Goal: Task Accomplishment & Management: Manage account settings

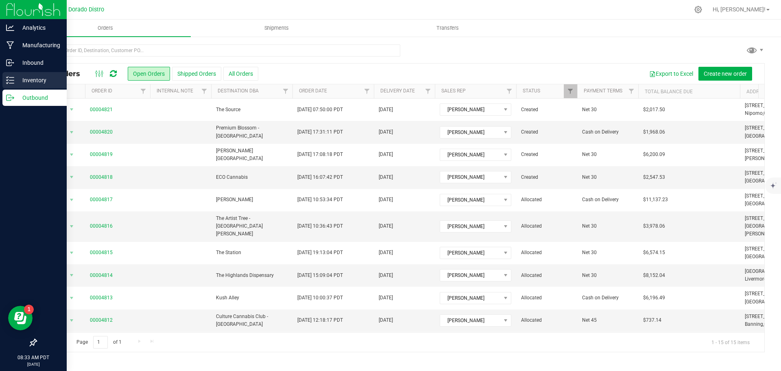
click at [13, 79] on icon at bounding box center [10, 80] width 8 height 8
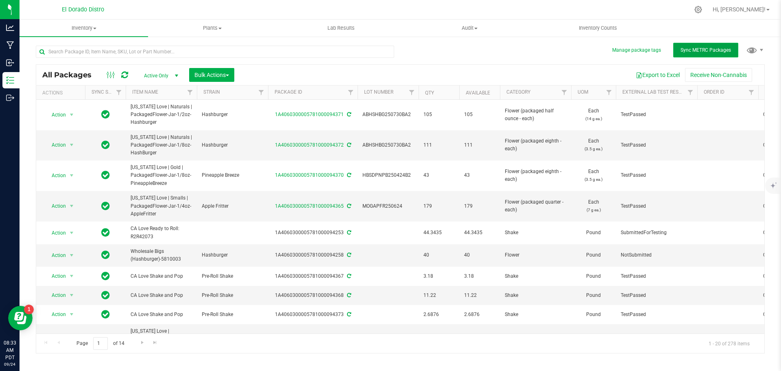
click at [703, 50] on span "Sync METRC Packages" at bounding box center [706, 50] width 50 height 6
click at [326, 50] on input "text" at bounding box center [215, 52] width 358 height 12
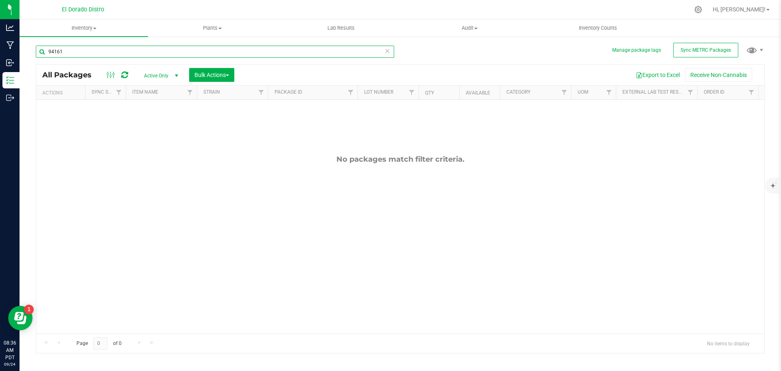
click at [52, 51] on input "94161" at bounding box center [215, 52] width 358 height 12
type input "smackerz"
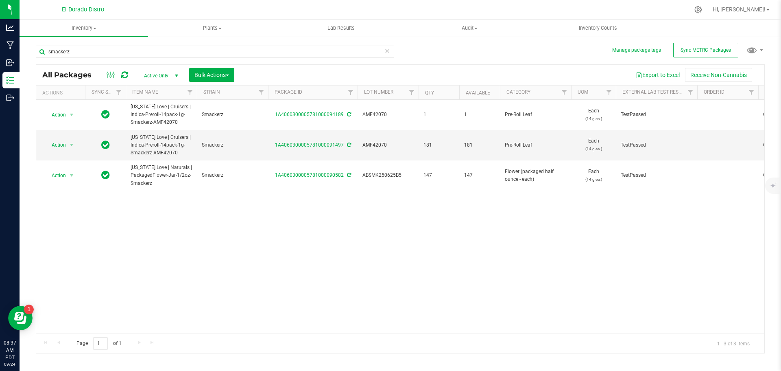
click at [160, 70] on span "Active Only" at bounding box center [159, 75] width 45 height 11
click at [143, 123] on li "All" at bounding box center [159, 125] width 44 height 12
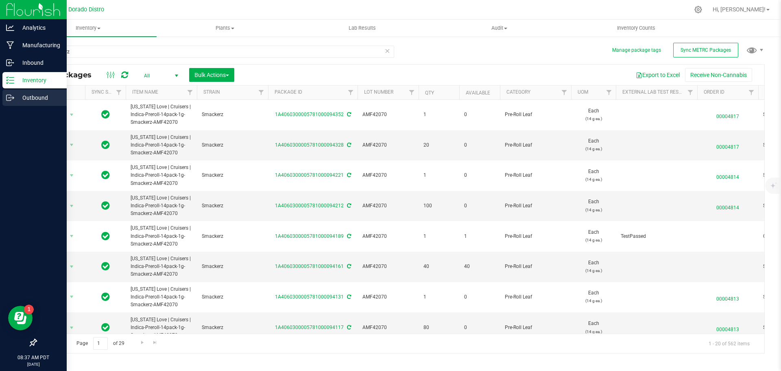
click at [15, 98] on p "Outbound" at bounding box center [38, 98] width 49 height 10
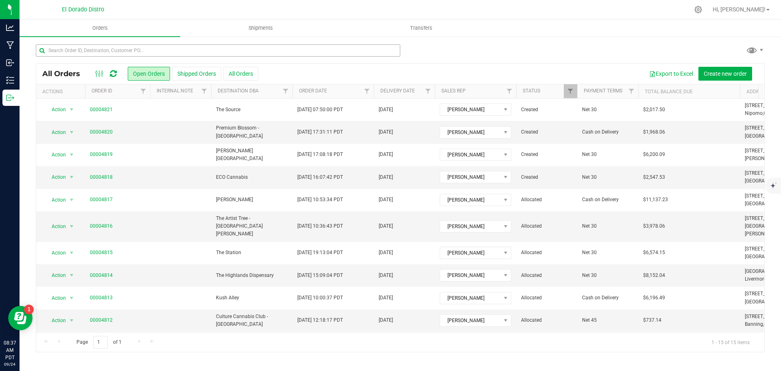
click at [181, 43] on div "All Orders Open Orders Shipped Orders All Orders Export to Excel Create new ord…" at bounding box center [401, 198] width 762 height 324
click at [179, 50] on input "text" at bounding box center [218, 50] width 365 height 12
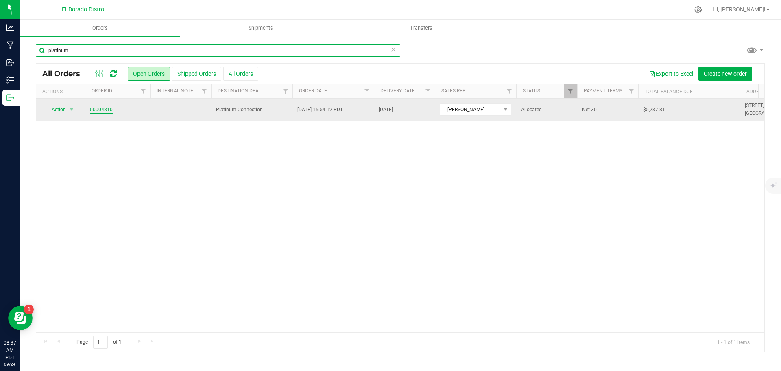
type input "platinum"
click at [108, 107] on link "00004810" at bounding box center [101, 110] width 23 height 8
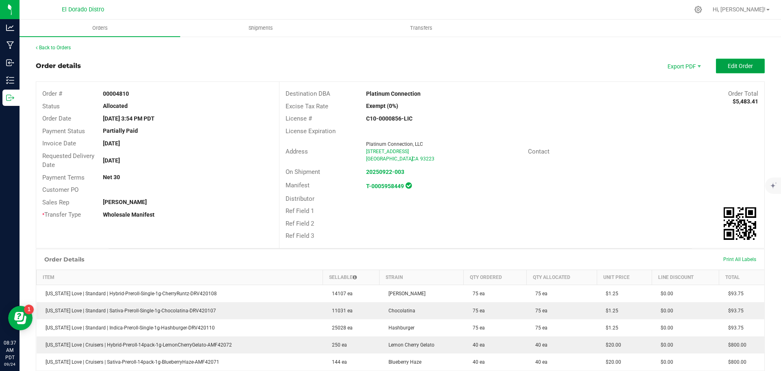
click at [718, 65] on button "Edit Order" at bounding box center [740, 66] width 49 height 15
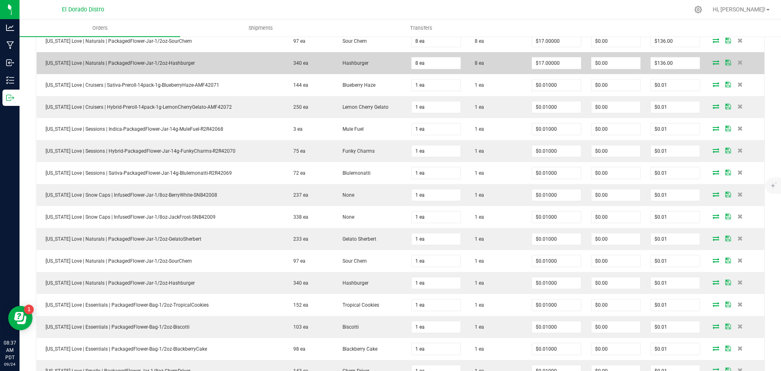
scroll to position [1116, 0]
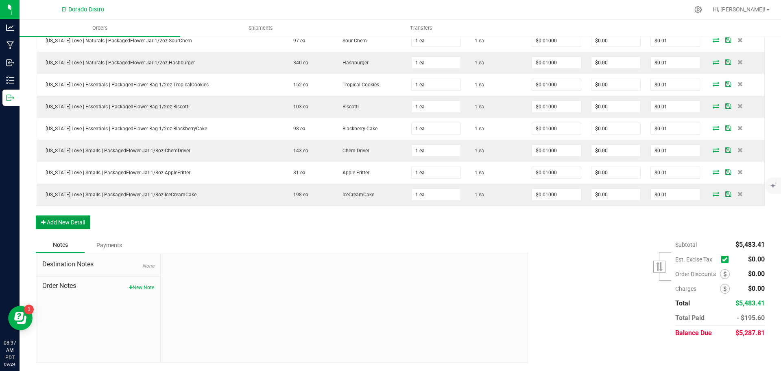
click at [67, 223] on button "Add New Detail" at bounding box center [63, 222] width 55 height 14
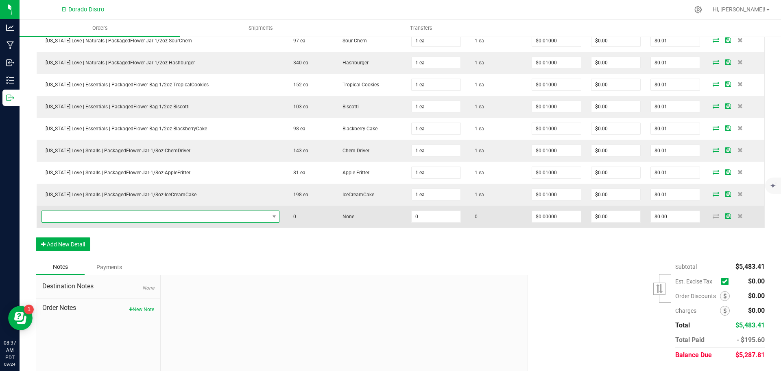
click at [79, 217] on span "NO DATA FOUND" at bounding box center [155, 216] width 227 height 11
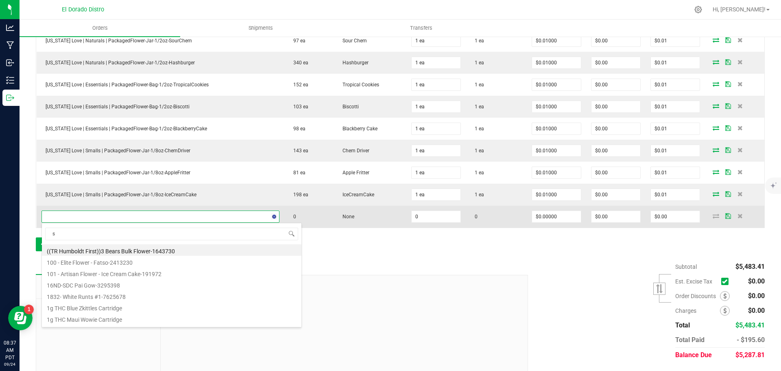
scroll to position [12, 229]
type input "smacker"
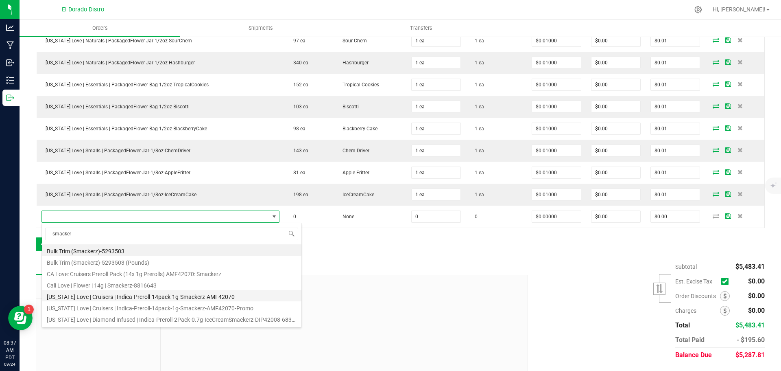
click at [206, 299] on li "[US_STATE] Love | Cruisers | Indica-Preroll-14pack-1g-Smackerz-AMF42070" at bounding box center [172, 295] width 260 height 11
type input "0 ea"
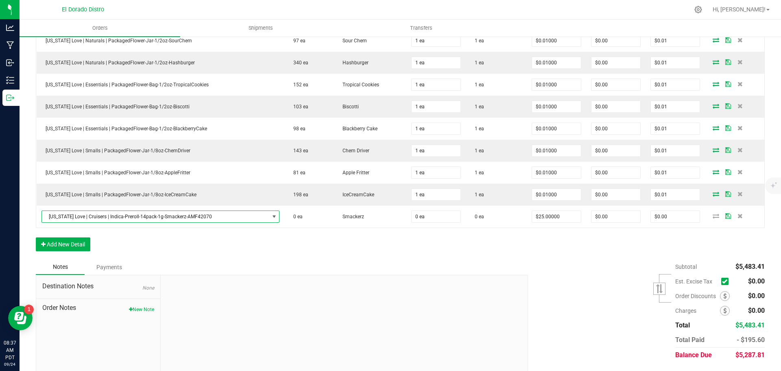
click at [258, 264] on div "Notes Payments" at bounding box center [279, 266] width 486 height 15
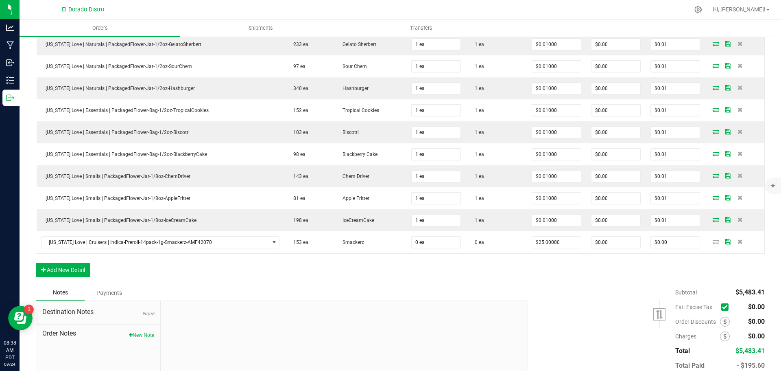
scroll to position [1138, 0]
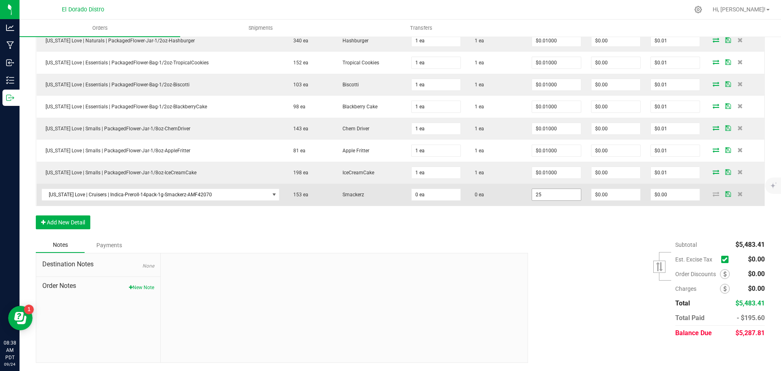
click at [540, 194] on input "25" at bounding box center [556, 194] width 49 height 11
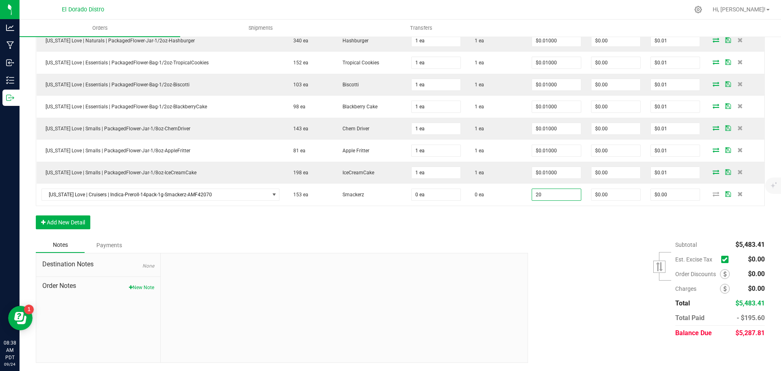
type input "$20.00000"
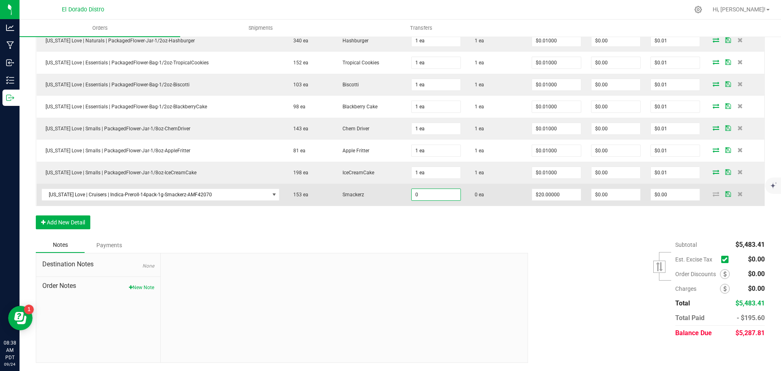
click at [431, 192] on input "0" at bounding box center [436, 194] width 49 height 11
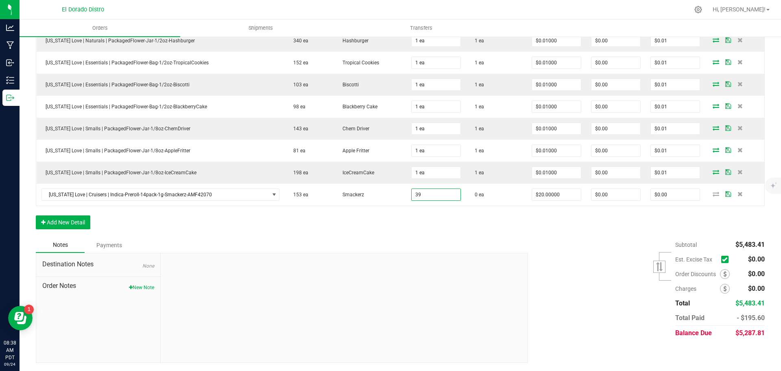
type input "39 ea"
type input "$780.00"
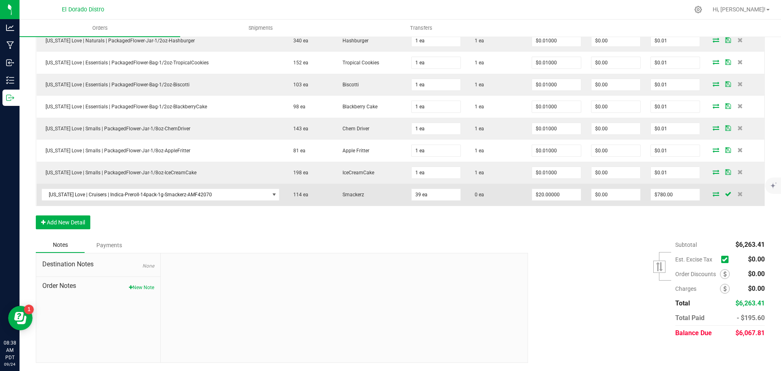
click at [713, 192] on icon at bounding box center [716, 193] width 7 height 5
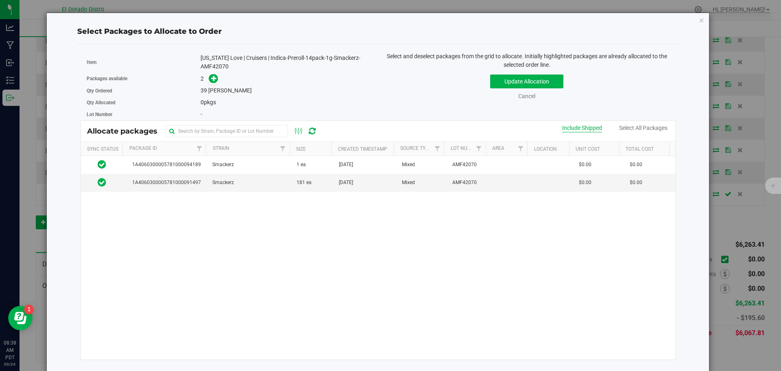
click at [580, 129] on div "Include Shipped" at bounding box center [582, 128] width 40 height 9
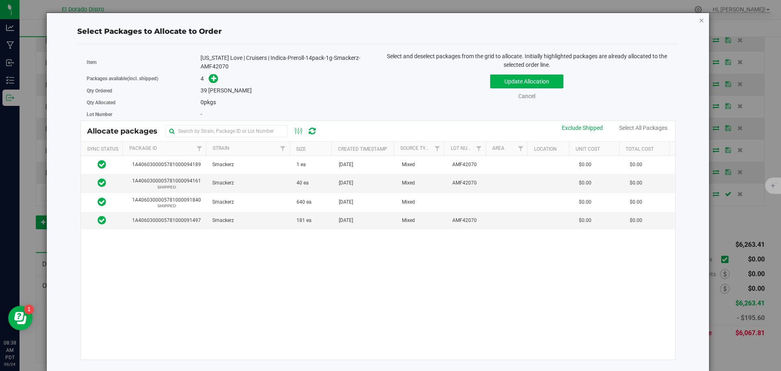
click at [699, 20] on icon "button" at bounding box center [702, 20] width 6 height 10
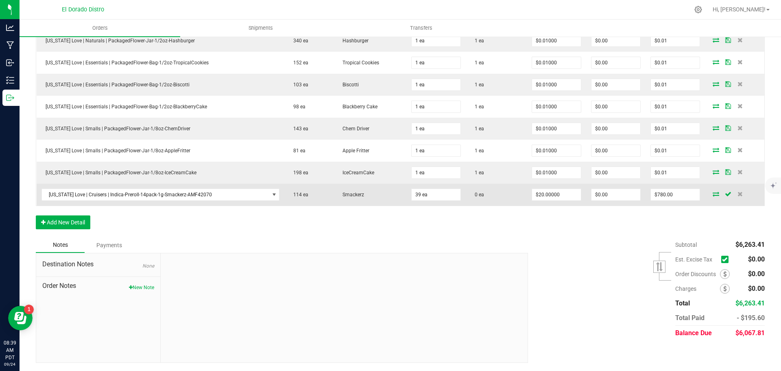
click at [713, 195] on icon at bounding box center [716, 193] width 7 height 5
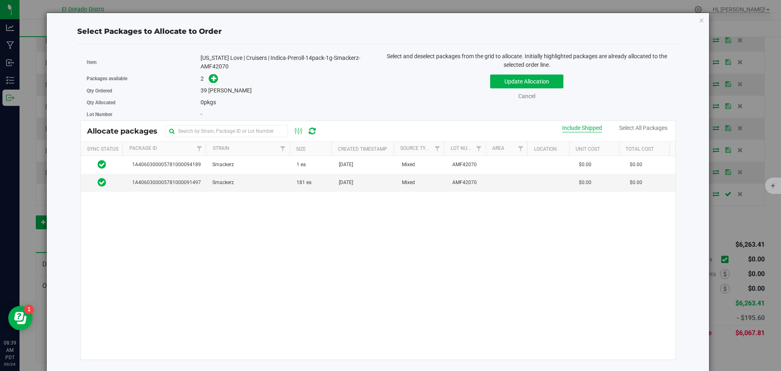
click at [590, 130] on div "Include Shipped" at bounding box center [582, 128] width 40 height 9
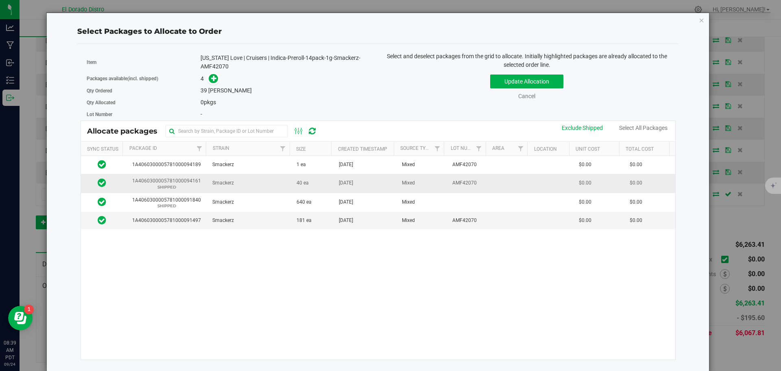
click at [315, 180] on td "40 ea" at bounding box center [313, 183] width 42 height 19
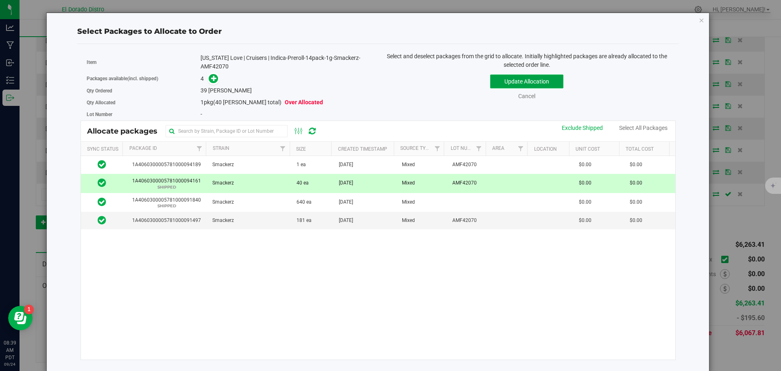
click at [490, 81] on button "Update Allocation" at bounding box center [526, 81] width 73 height 14
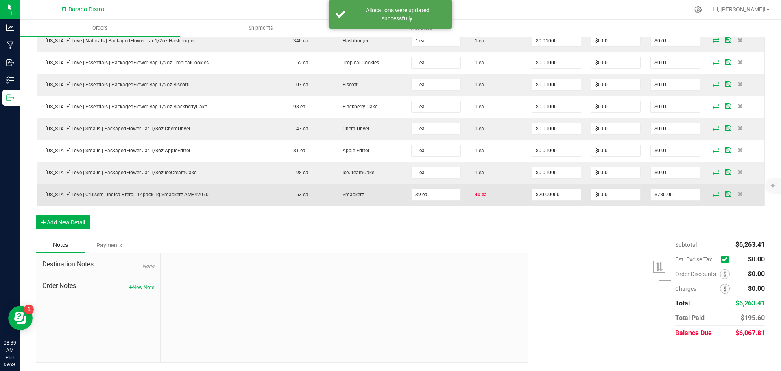
click at [713, 194] on icon at bounding box center [716, 193] width 7 height 5
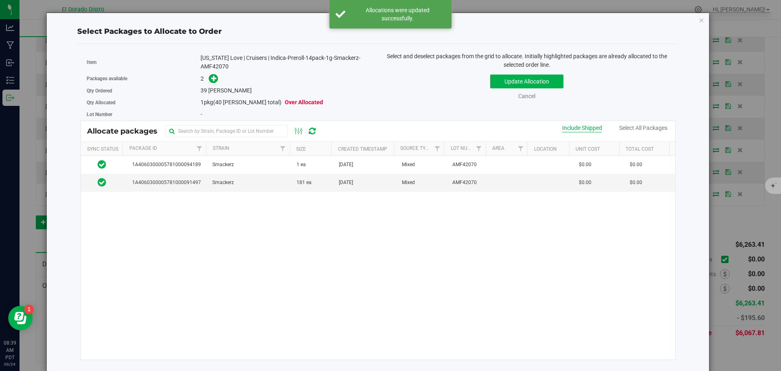
click at [579, 127] on div "Include Shipped" at bounding box center [582, 128] width 40 height 9
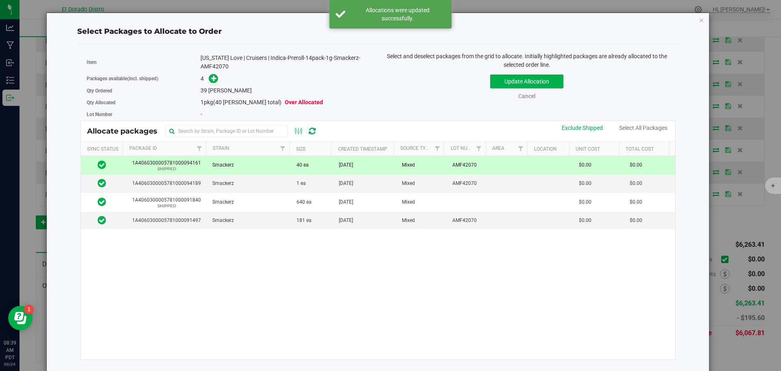
click at [424, 163] on td "Mixed" at bounding box center [422, 165] width 50 height 19
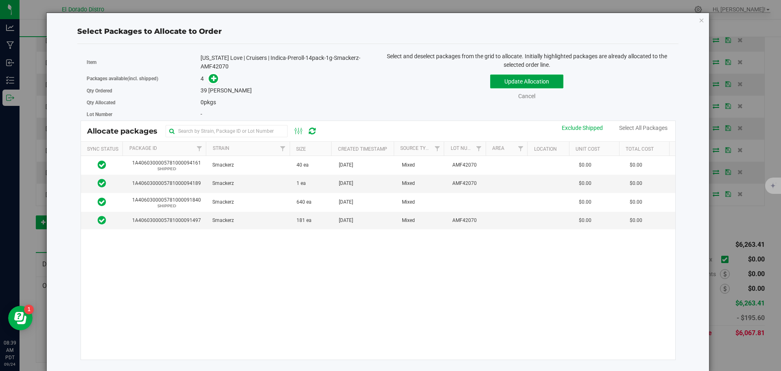
click at [496, 82] on button "Update Allocation" at bounding box center [526, 81] width 73 height 14
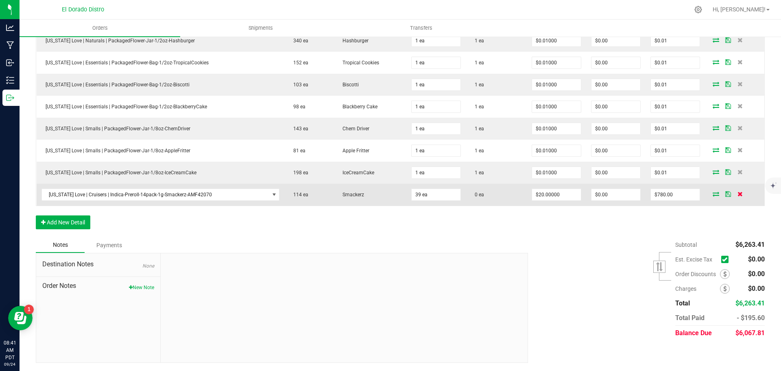
click at [738, 191] on icon at bounding box center [740, 193] width 5 height 5
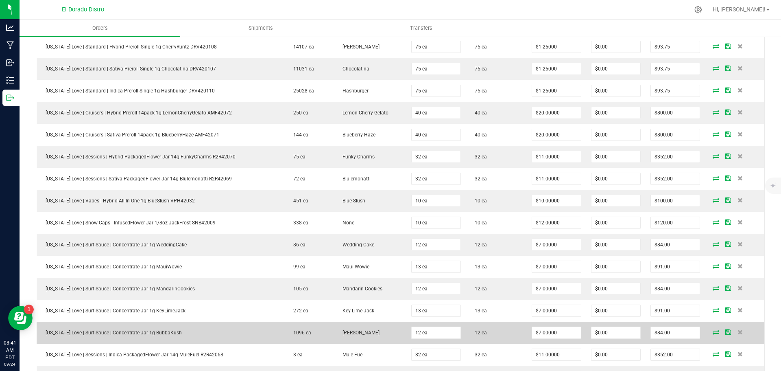
scroll to position [0, 0]
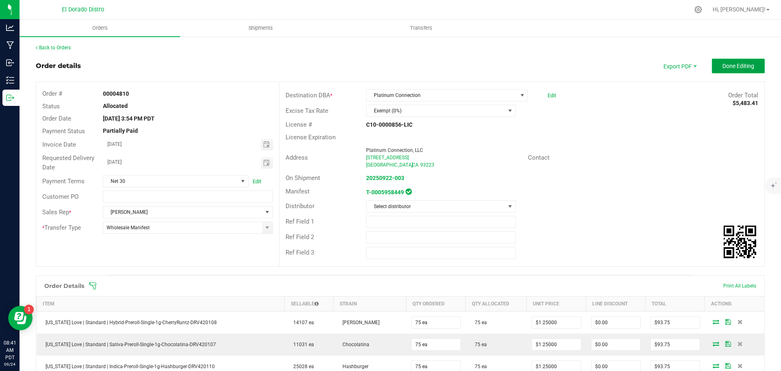
click at [739, 68] on span "Done Editing" at bounding box center [739, 66] width 32 height 7
